Goal: Task Accomplishment & Management: Use online tool/utility

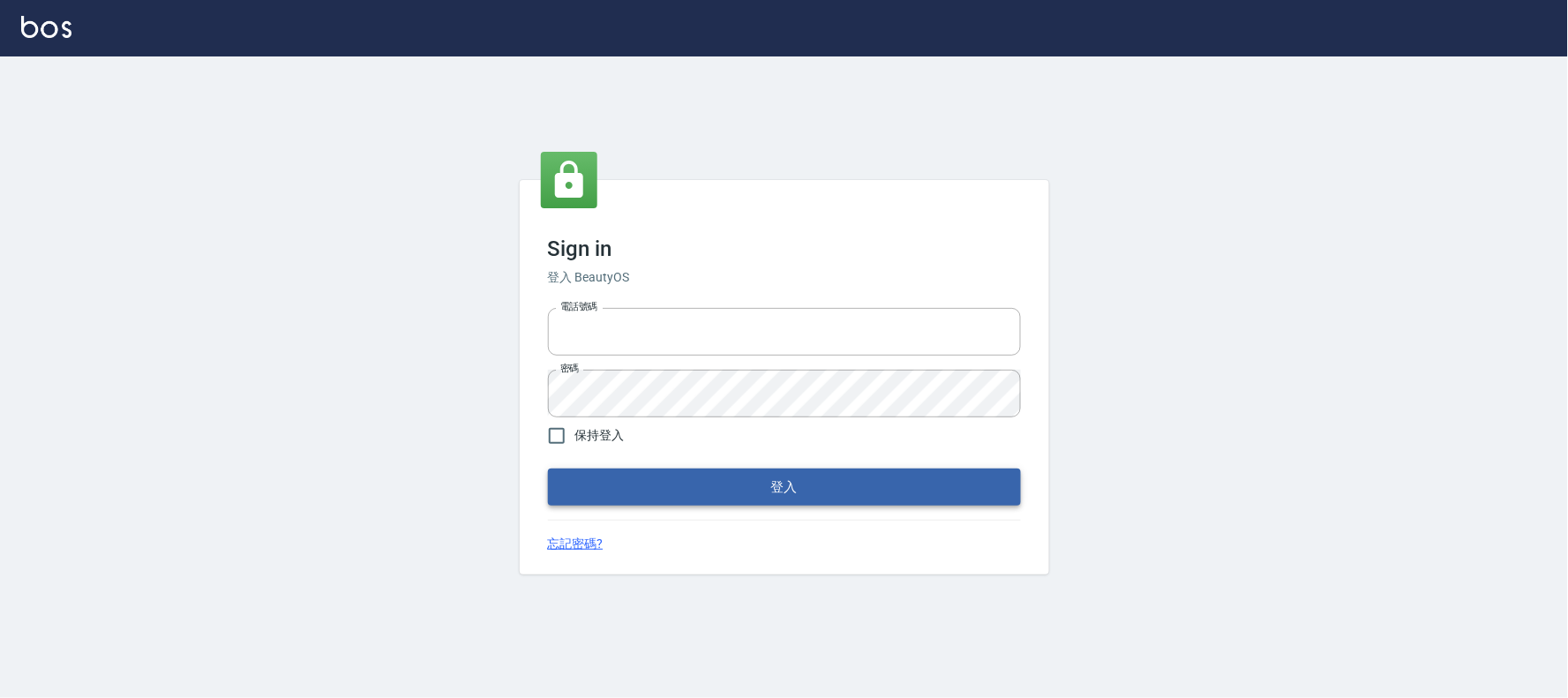
type input "032805930"
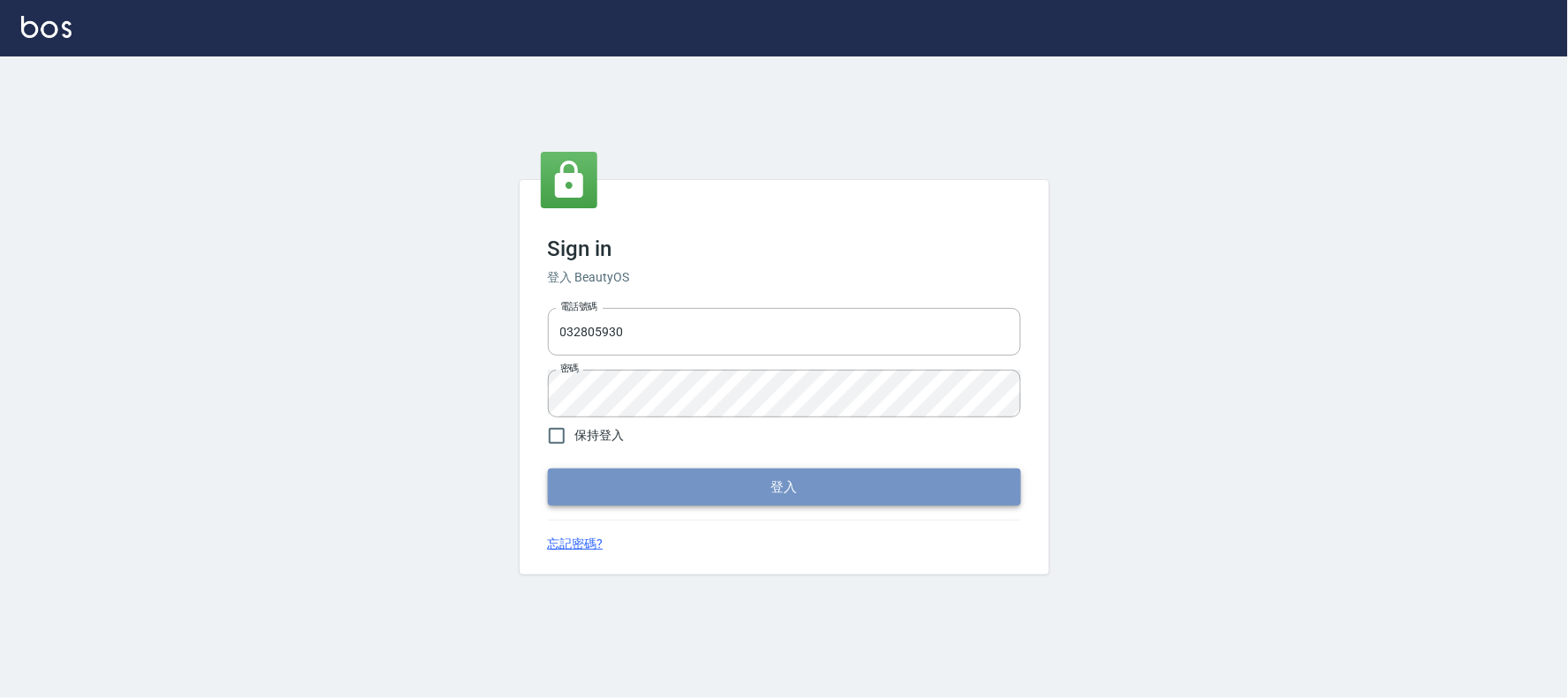
click at [655, 494] on button "登入" at bounding box center [784, 487] width 473 height 37
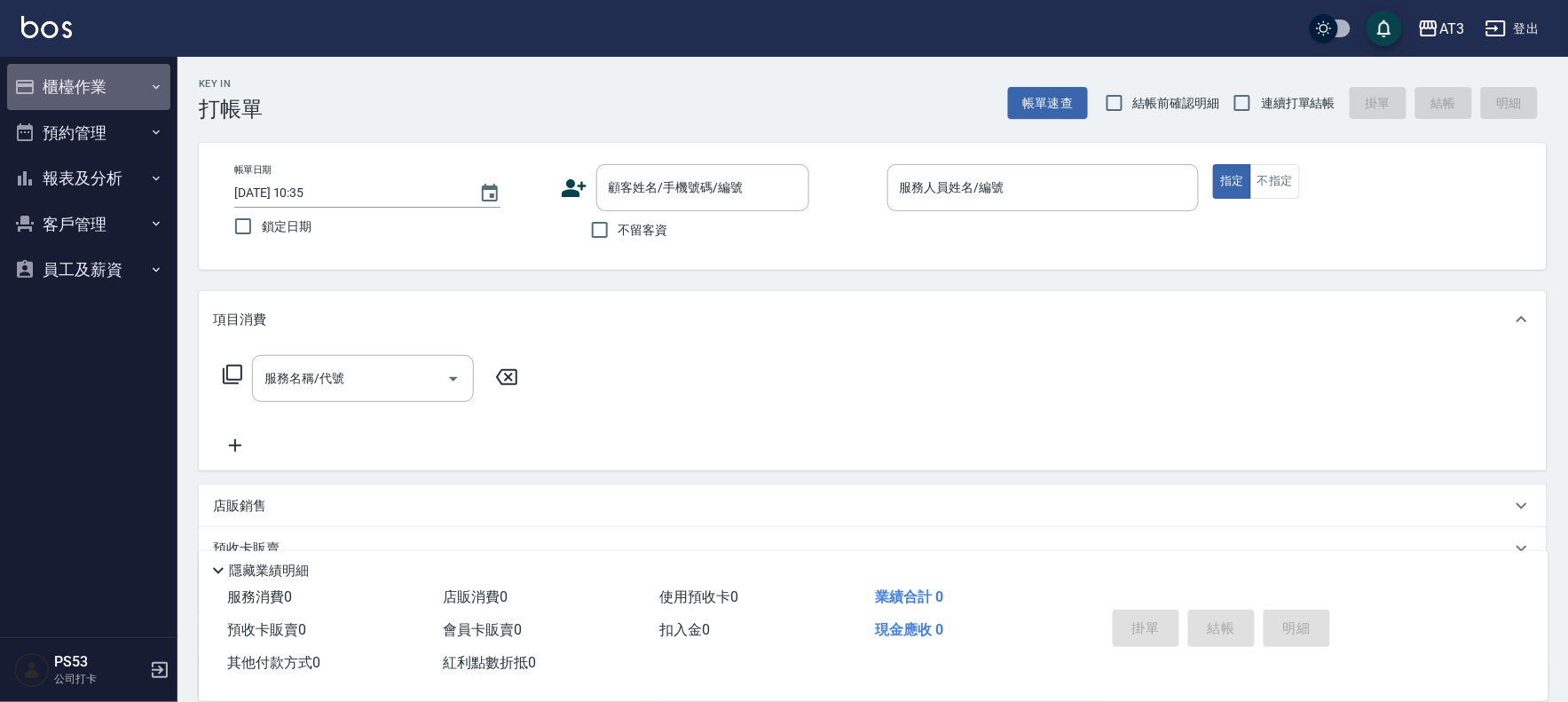
click at [56, 91] on button "櫃檯作業" at bounding box center [89, 87] width 164 height 46
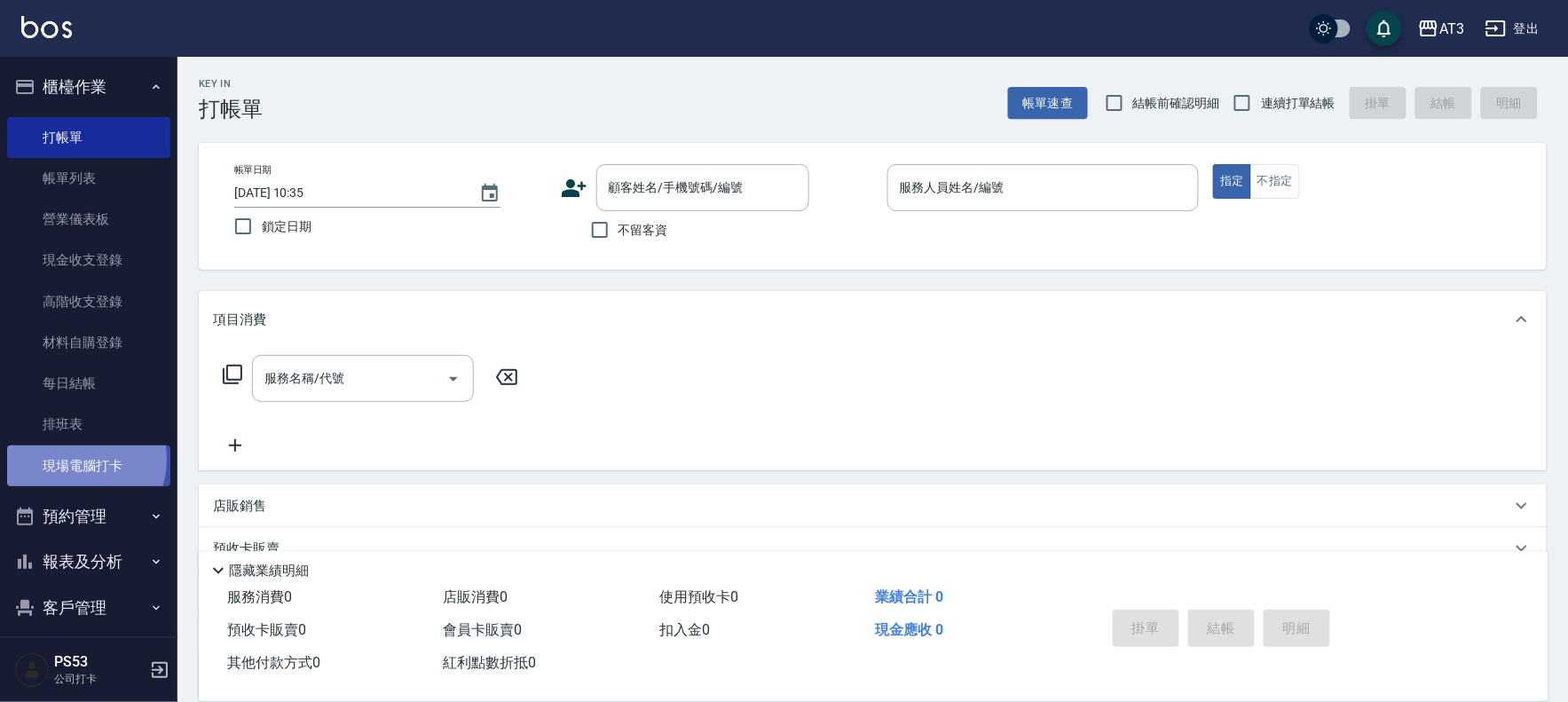
click at [74, 459] on link "現場電腦打卡" at bounding box center [89, 466] width 164 height 41
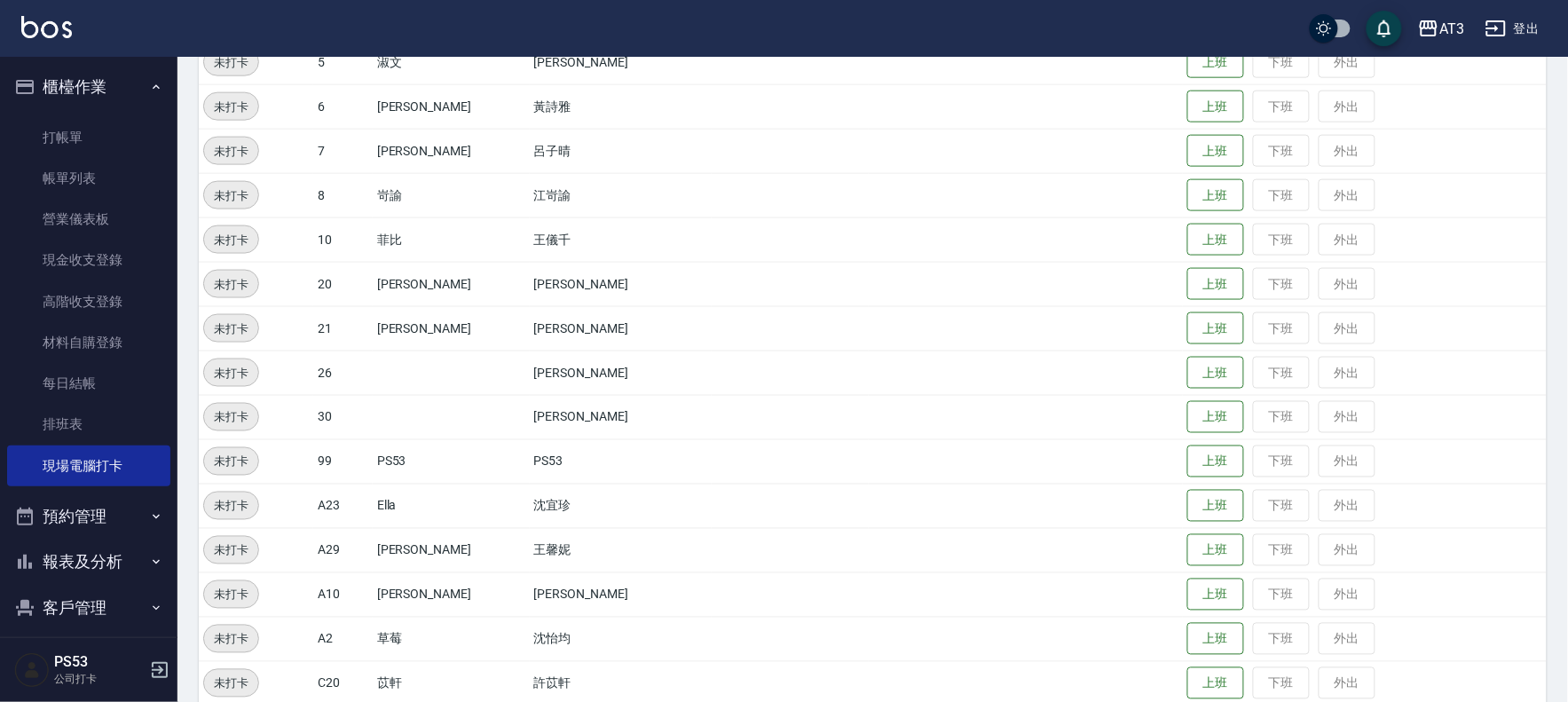
scroll to position [671, 0]
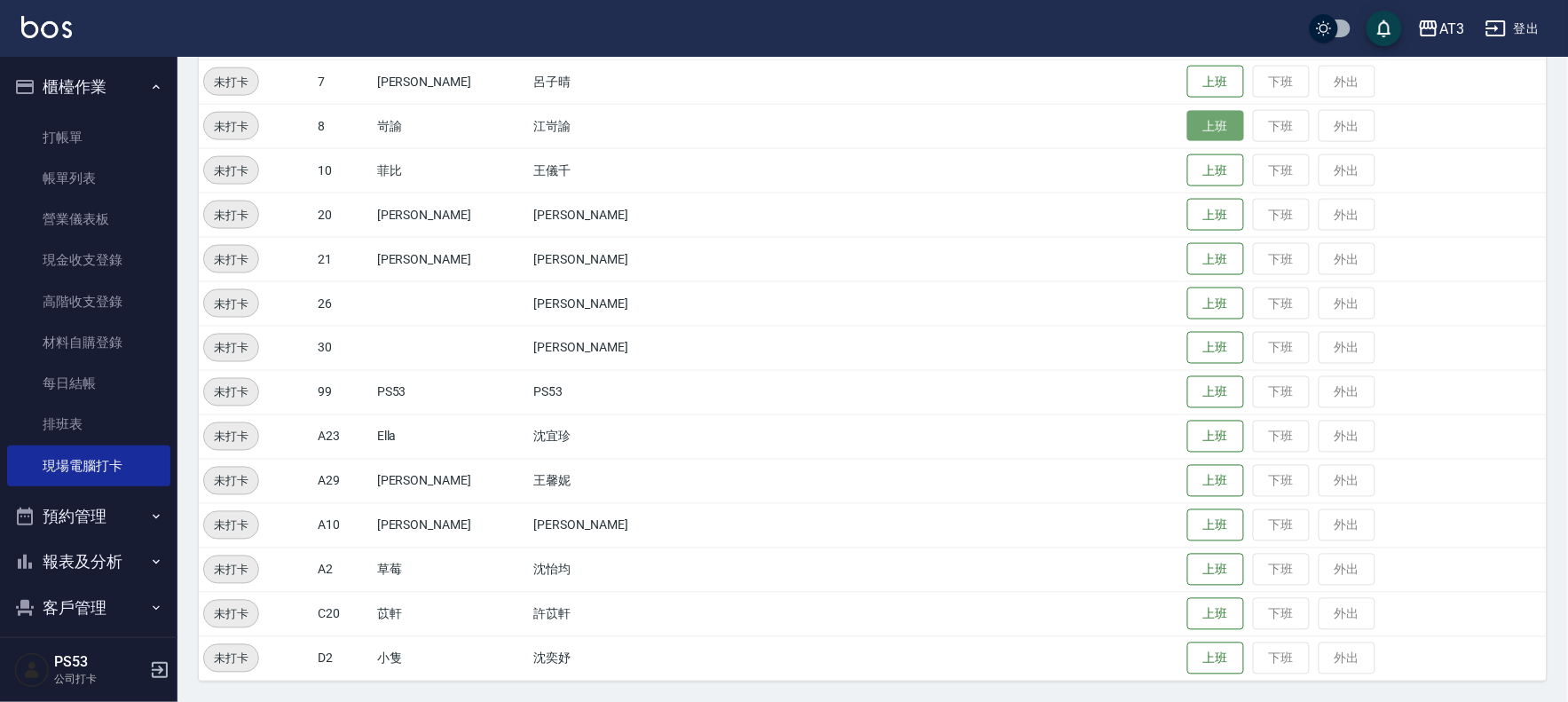
click at [1187, 112] on button "上班" at bounding box center [1215, 127] width 56 height 31
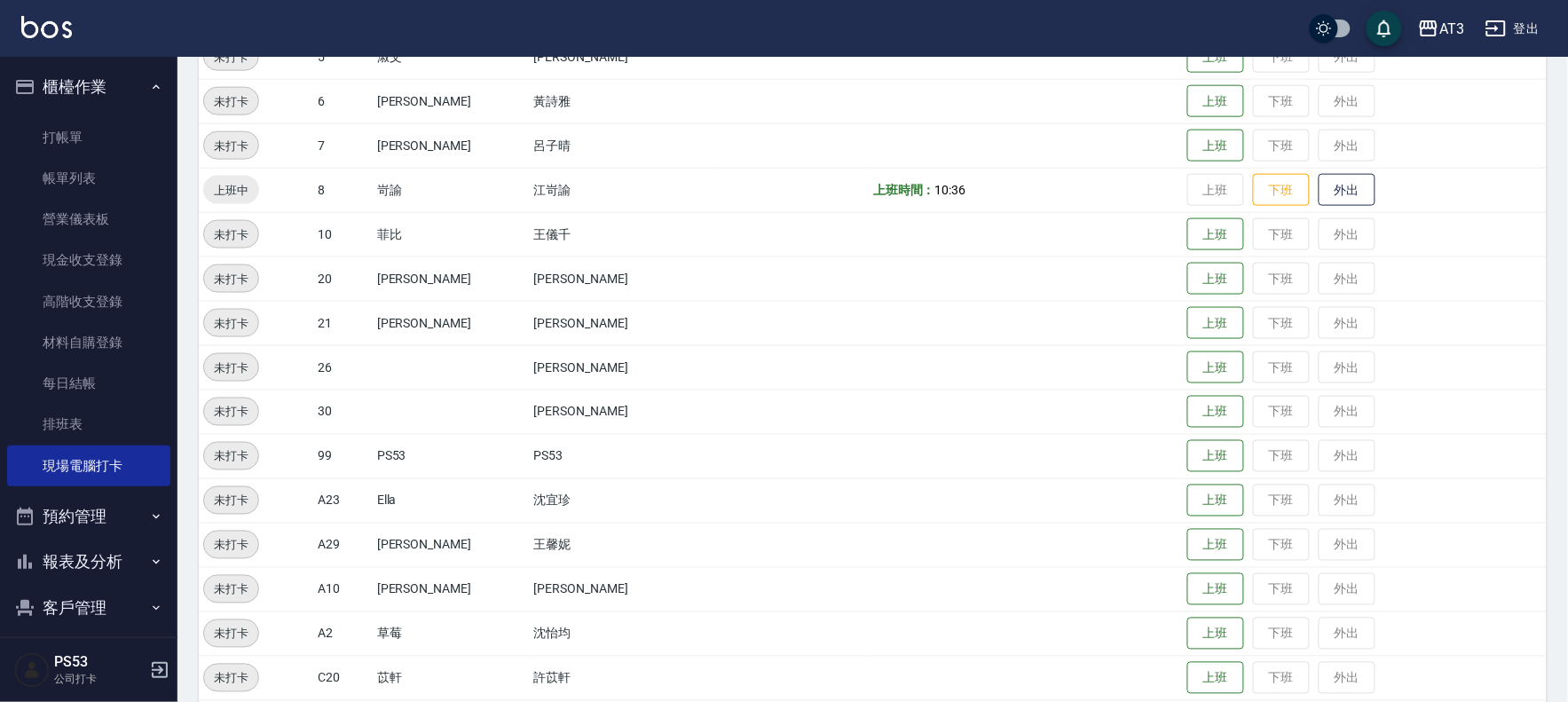
scroll to position [573, 0]
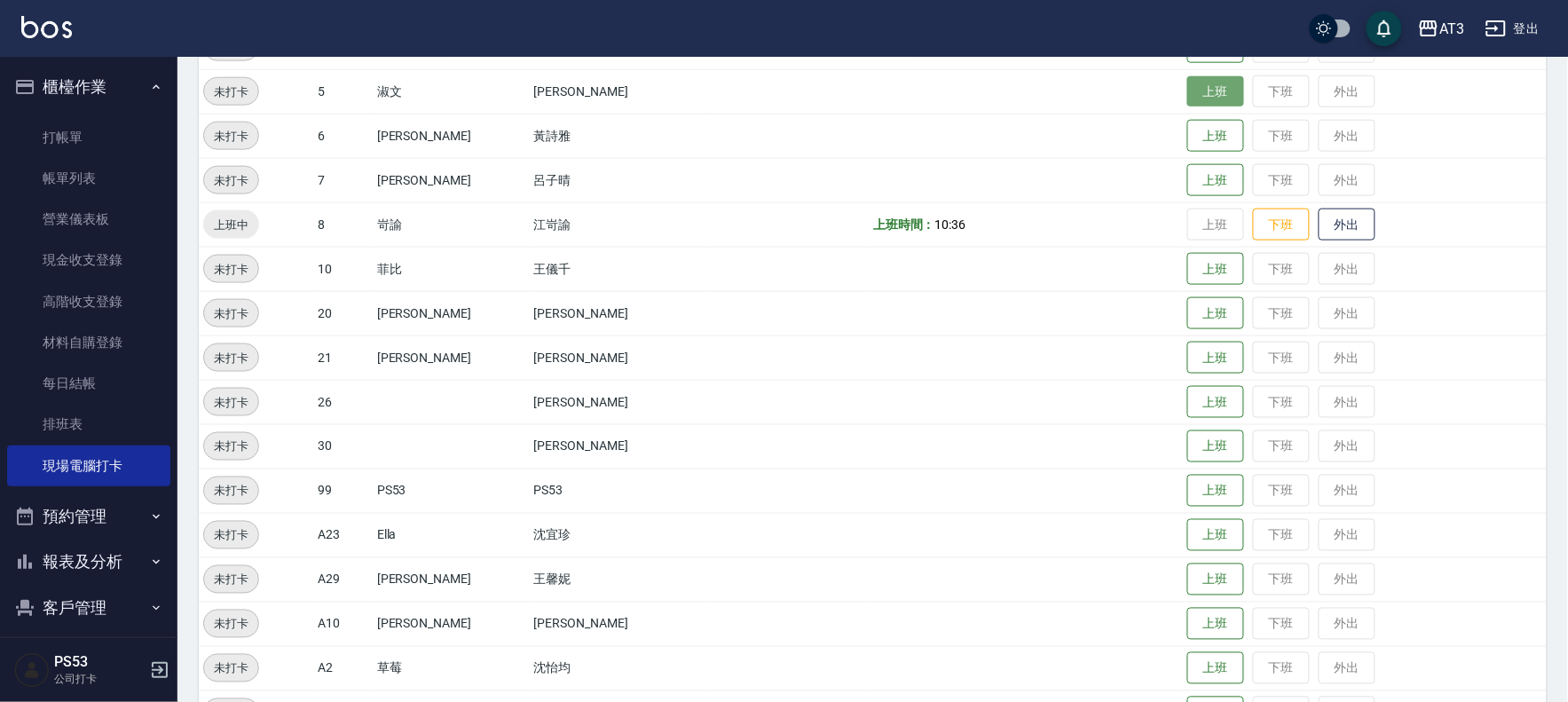
click at [1202, 92] on button "上班" at bounding box center [1215, 92] width 56 height 31
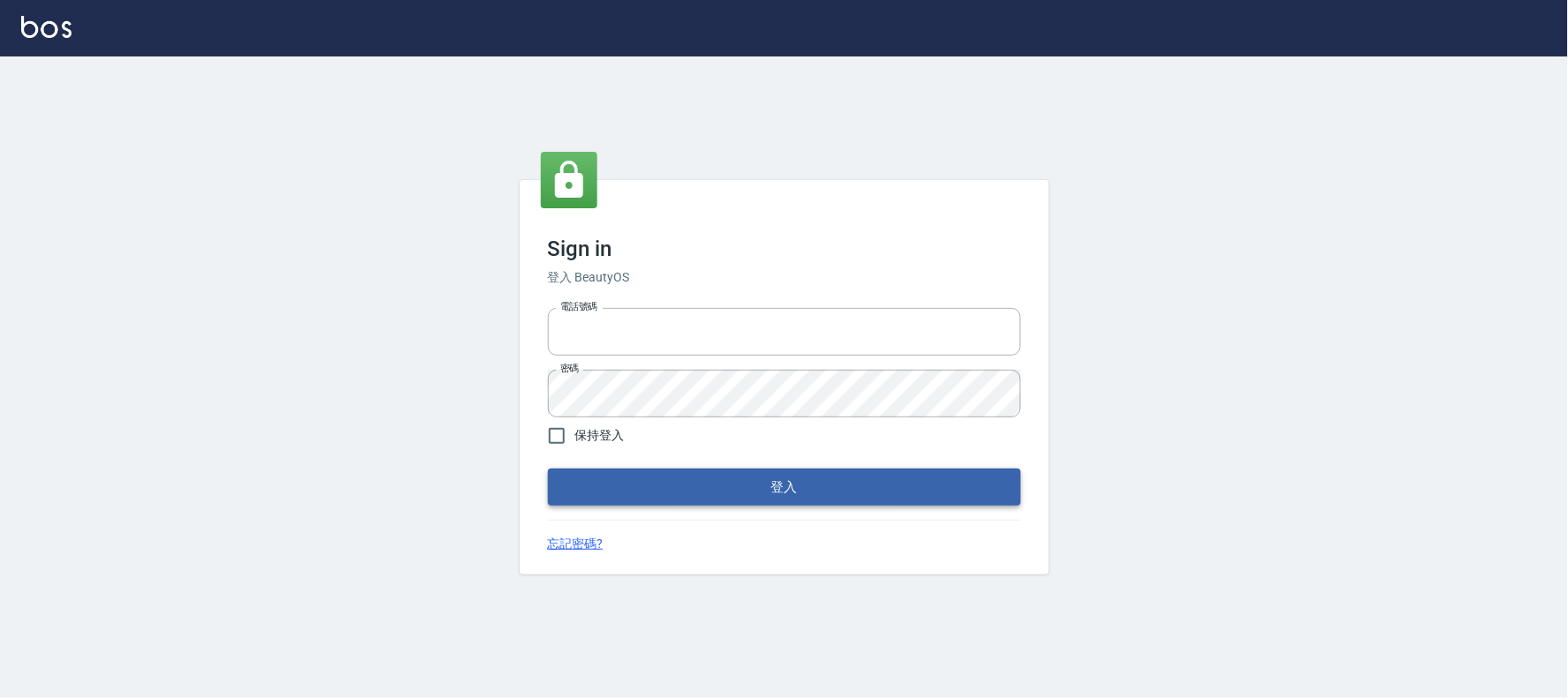
type input "032805930"
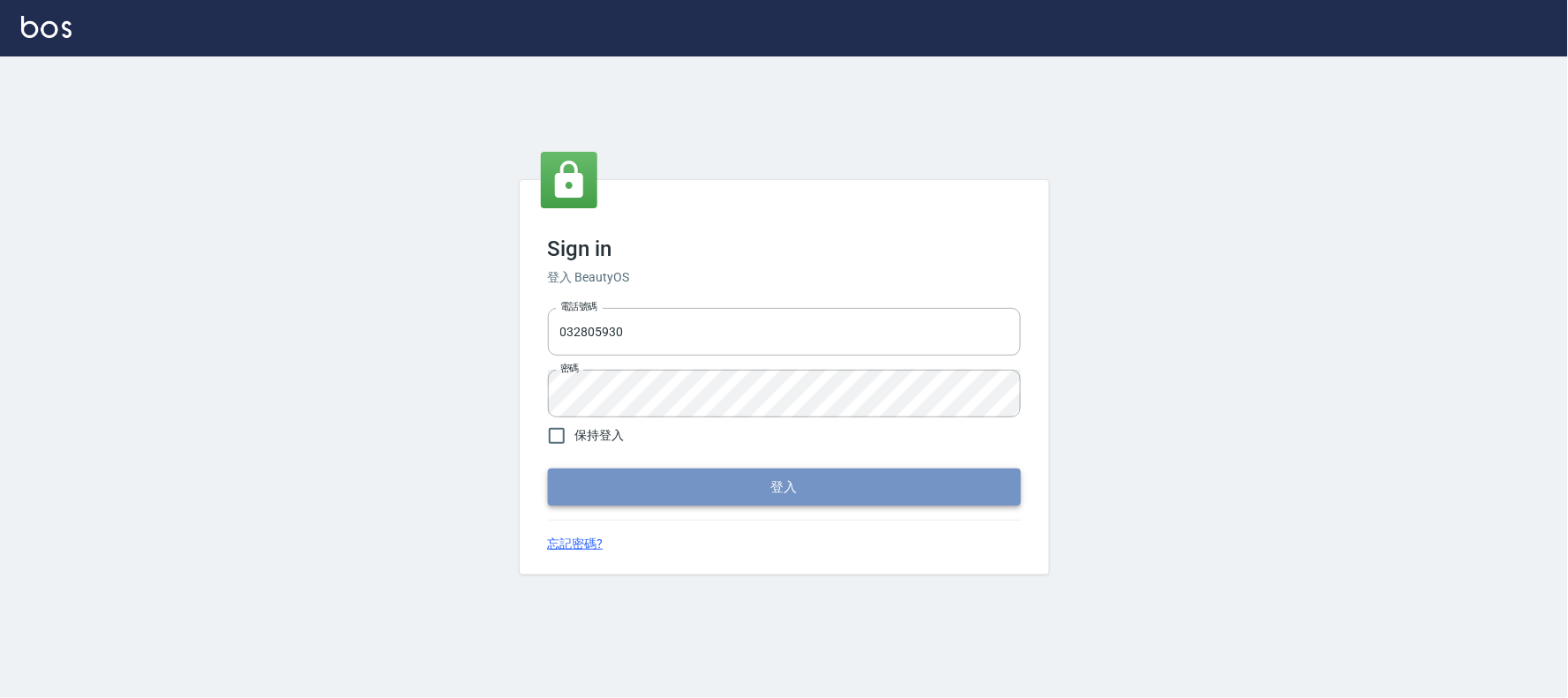
click at [911, 490] on button "登入" at bounding box center [784, 487] width 473 height 37
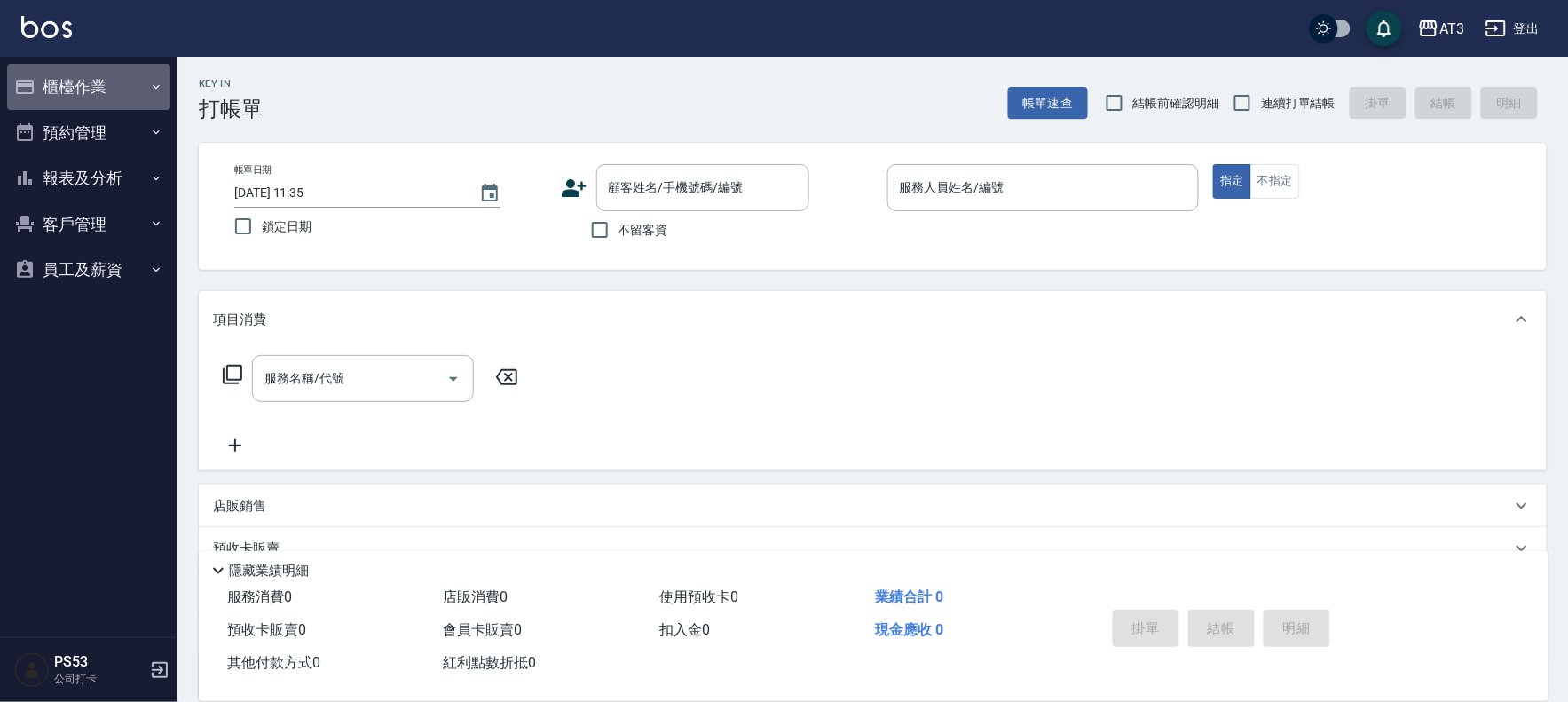
click at [110, 91] on button "櫃檯作業" at bounding box center [89, 87] width 164 height 46
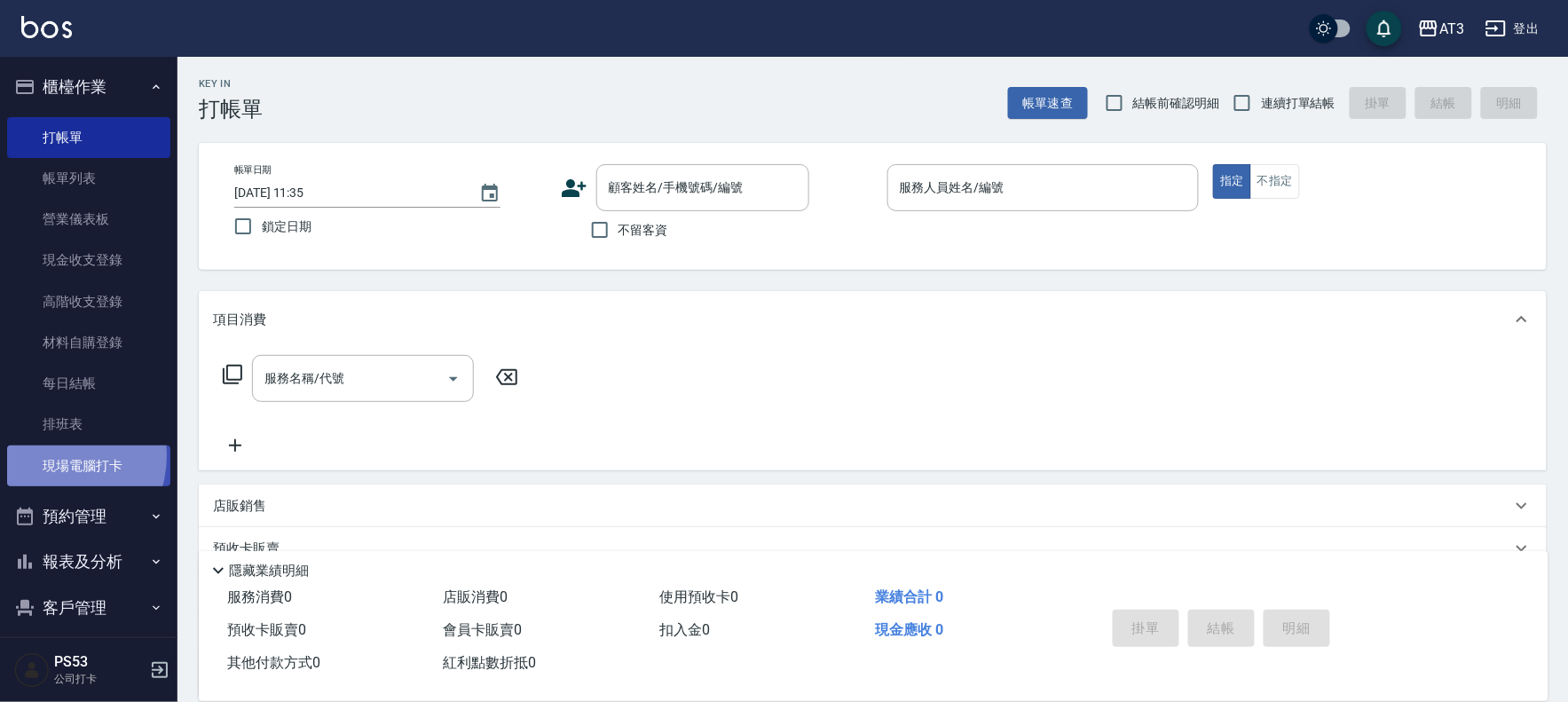
click at [47, 455] on link "現場電腦打卡" at bounding box center [89, 466] width 164 height 41
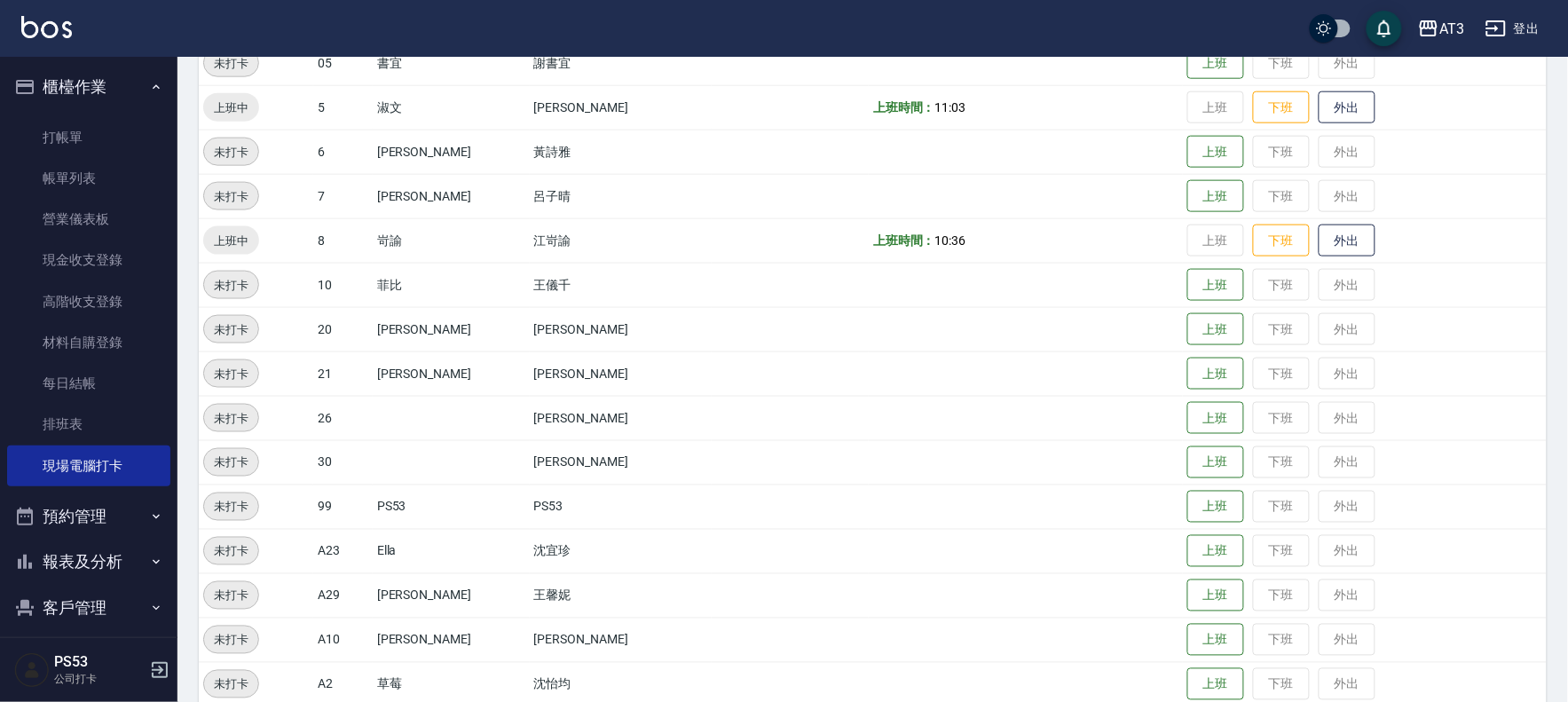
scroll to position [591, 0]
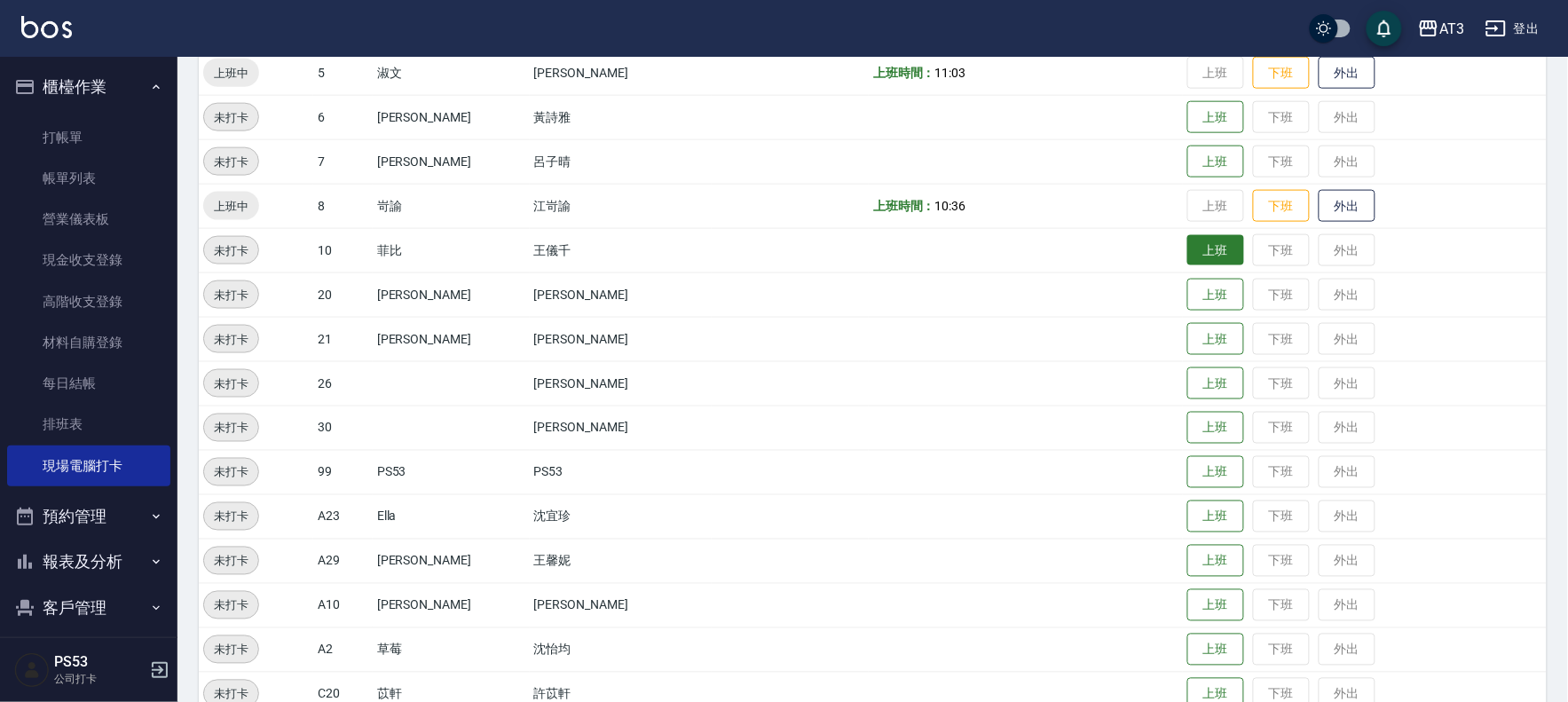
click at [1187, 252] on button "上班" at bounding box center [1215, 251] width 56 height 31
